Goal: Information Seeking & Learning: Find specific fact

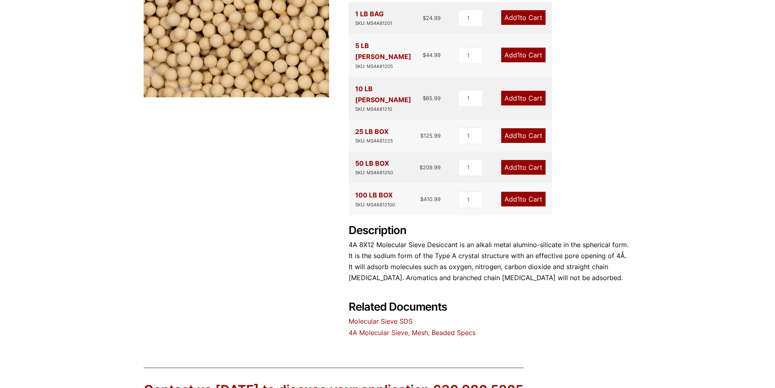
scroll to position [285, 0]
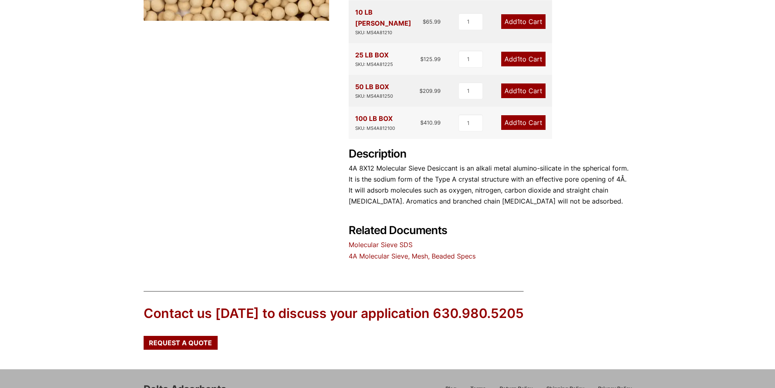
click at [378, 252] on link "4A Molecular Sieve, Mesh, Beaded Specs" at bounding box center [412, 256] width 127 height 8
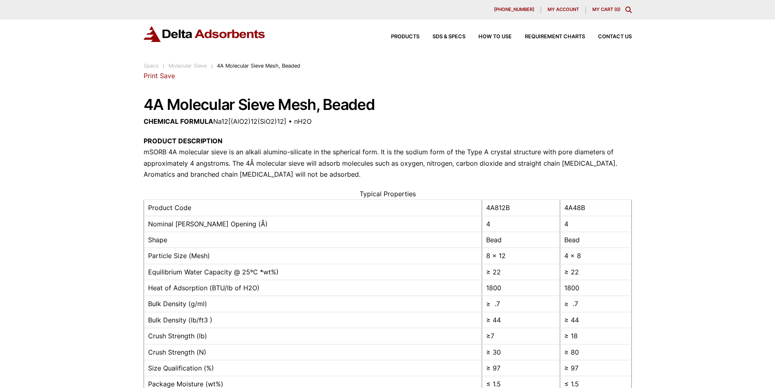
click at [38, 160] on div "Our website has detected that you are using an outdated browser that will preve…" at bounding box center [387, 346] width 775 height 693
click at [526, 101] on h1 "4A Molecular Sieve Mesh, Beaded" at bounding box center [388, 104] width 488 height 17
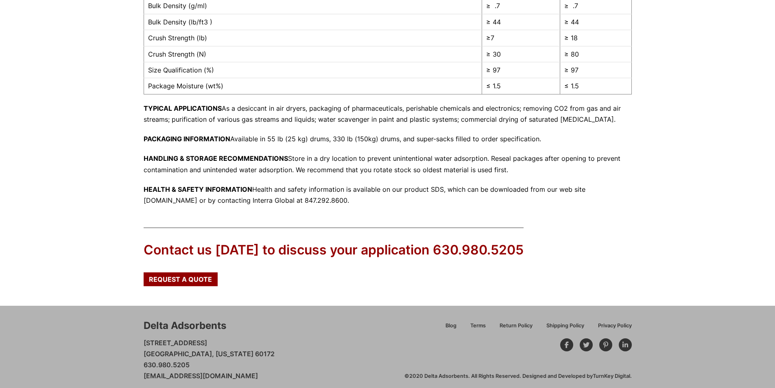
scroll to position [305, 0]
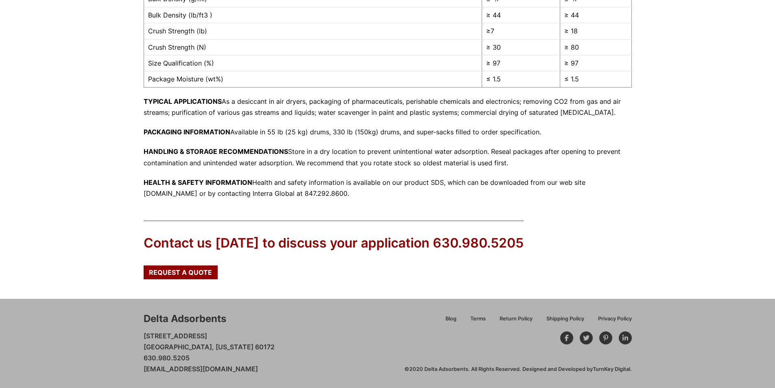
click at [588, 219] on div "Contact us [DATE] to discuss your application 630.980.5205 Request a Quote" at bounding box center [387, 253] width 775 height 91
drag, startPoint x: 613, startPoint y: 213, endPoint x: 614, endPoint y: 208, distance: 5.3
click at [613, 212] on div "Contact us [DATE] to discuss your application 630.980.5205 Request a Quote" at bounding box center [387, 253] width 775 height 91
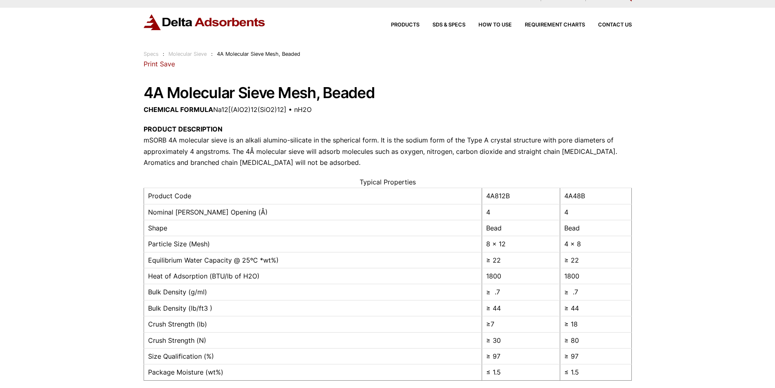
scroll to position [0, 0]
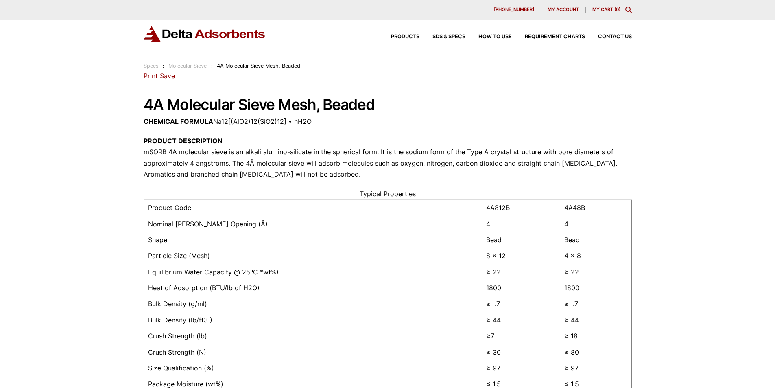
click at [580, 59] on div "Products SDS & SPECS How to Use Requirement Charts Contact Us" at bounding box center [387, 41] width 775 height 42
click at [459, 102] on h1 "4A Molecular Sieve Mesh, Beaded" at bounding box center [388, 104] width 488 height 17
click at [662, 100] on div "Our website has detected that you are using an outdated browser that will preve…" at bounding box center [387, 346] width 775 height 693
